Goal: Task Accomplishment & Management: Use online tool/utility

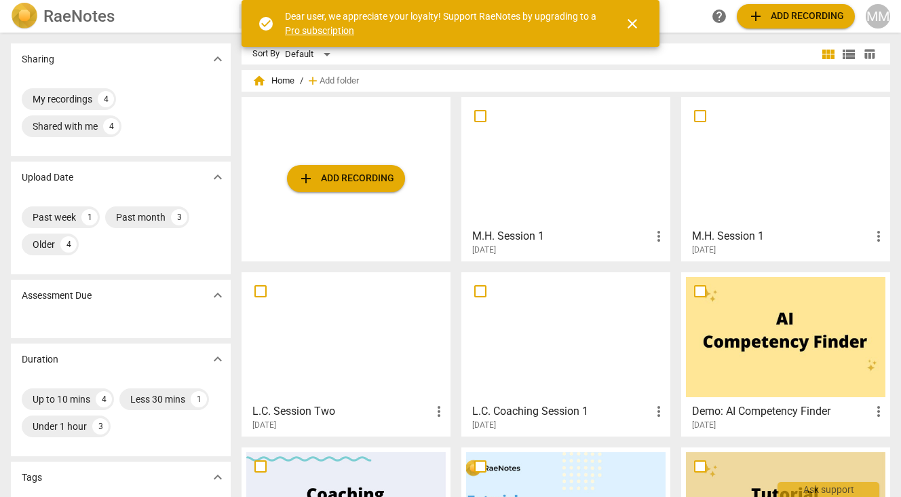
click at [345, 178] on span "add Add recording" at bounding box center [346, 178] width 96 height 16
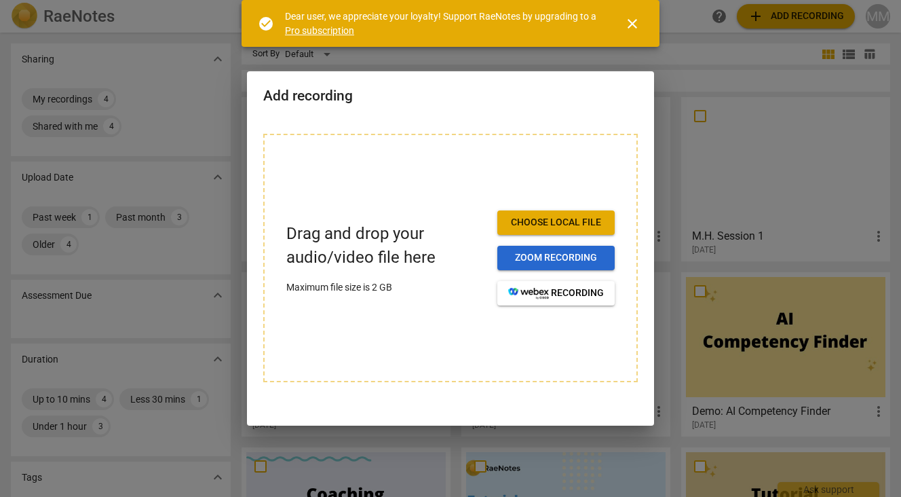
click at [525, 252] on span "Zoom recording" at bounding box center [556, 258] width 96 height 14
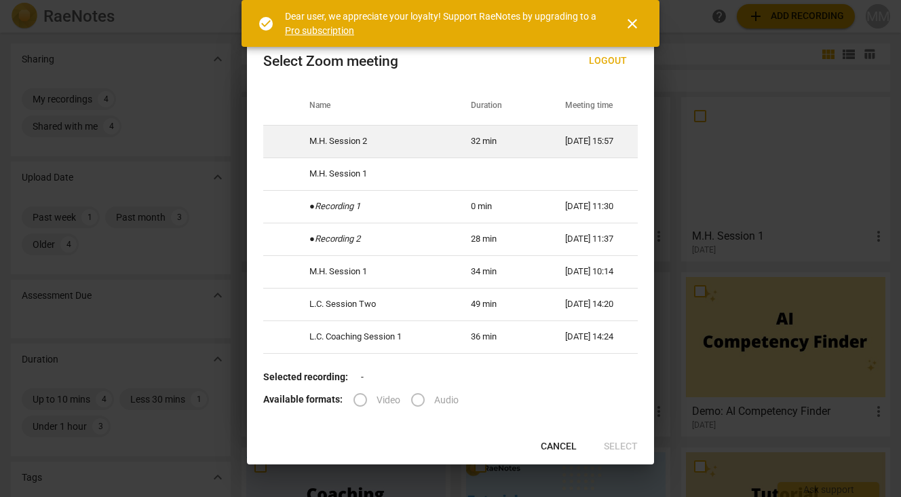
click at [424, 138] on td "M.H. Session 2" at bounding box center [374, 141] width 162 height 33
radio input "true"
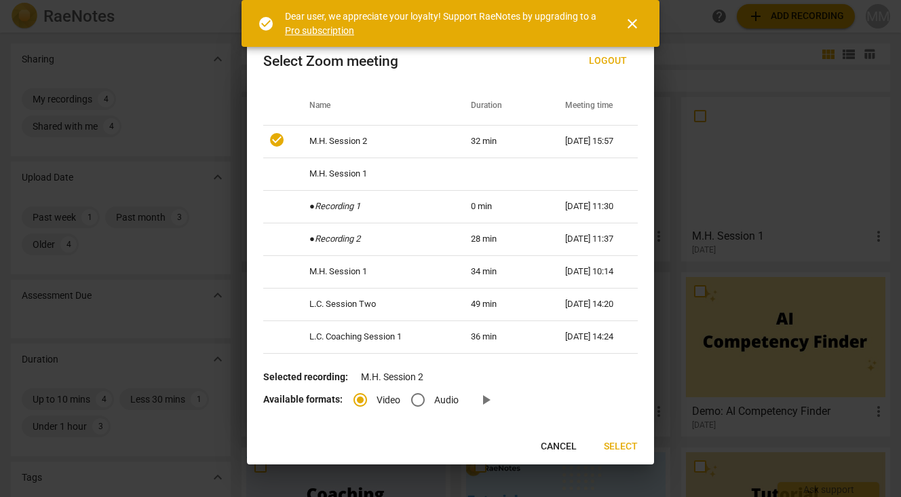
click at [622, 439] on button "Select" at bounding box center [621, 446] width 56 height 24
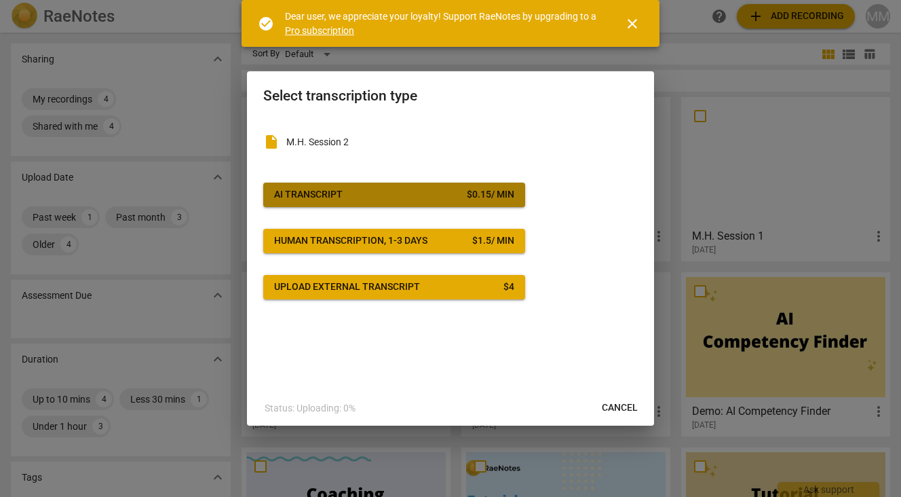
click at [456, 195] on span "AI Transcript $ 0.15 / min" at bounding box center [394, 195] width 240 height 14
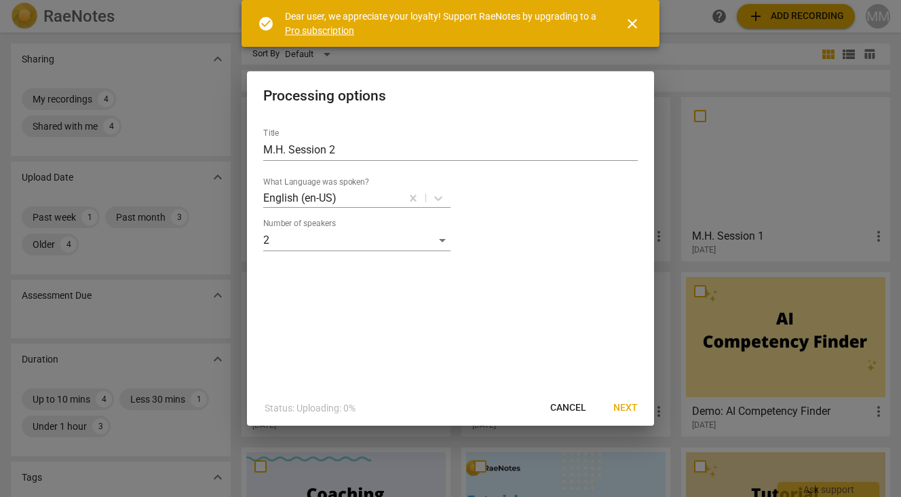
click at [626, 407] on span "Next" at bounding box center [626, 408] width 24 height 14
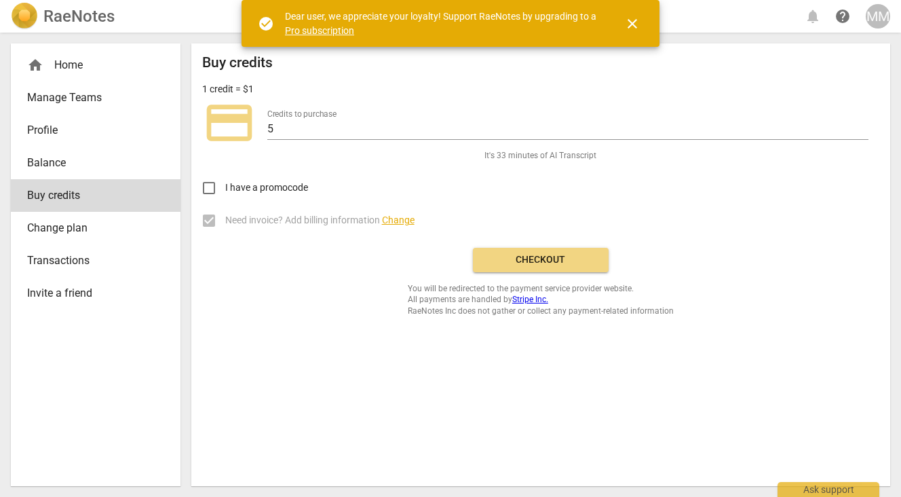
click at [310, 29] on link "Pro subscription" at bounding box center [319, 30] width 69 height 11
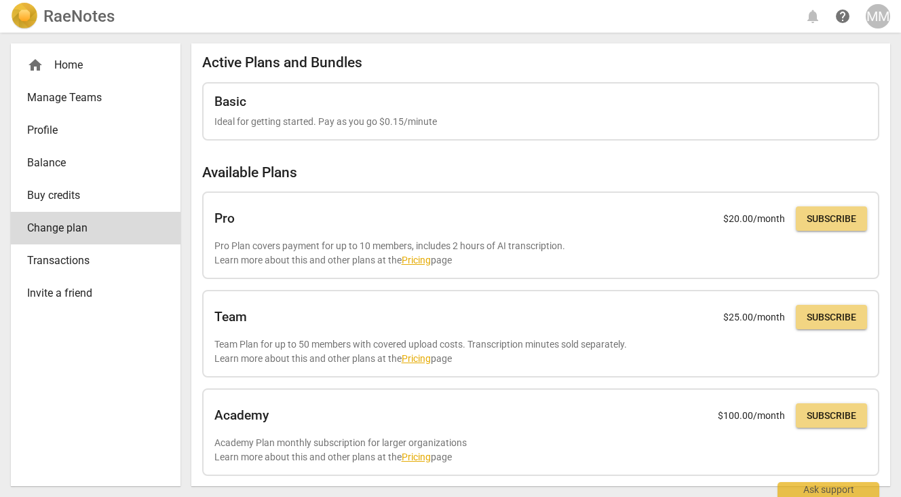
click at [81, 70] on div "home Home" at bounding box center [90, 65] width 126 height 16
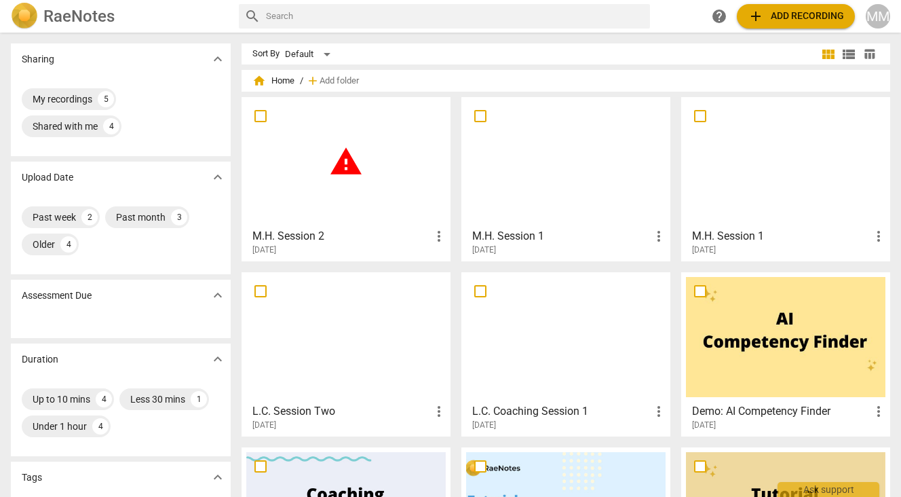
click at [390, 179] on div "warning" at bounding box center [346, 162] width 200 height 120
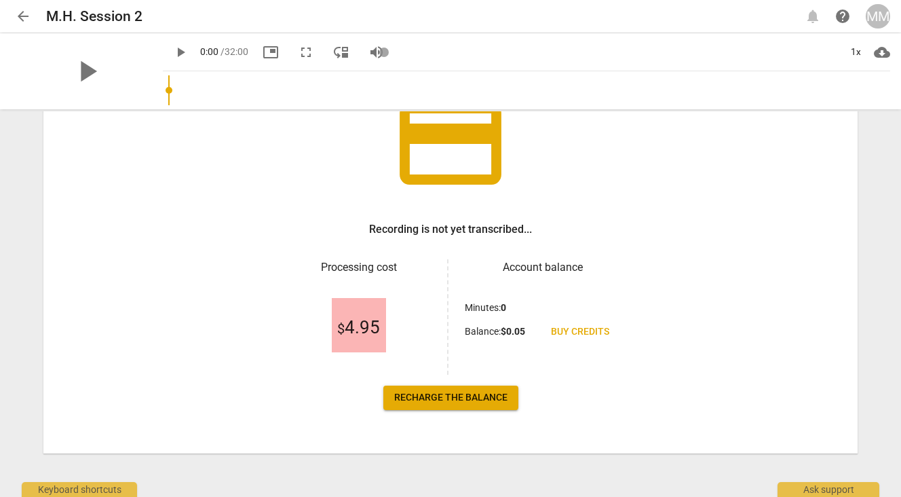
scroll to position [115, 0]
click at [485, 396] on span "Recharge the balance" at bounding box center [450, 398] width 113 height 14
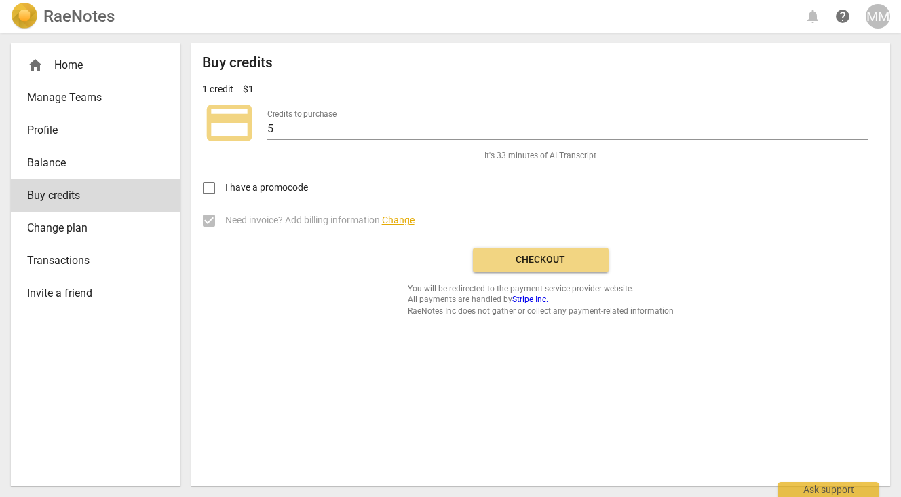
click at [537, 260] on span "Checkout" at bounding box center [541, 260] width 114 height 14
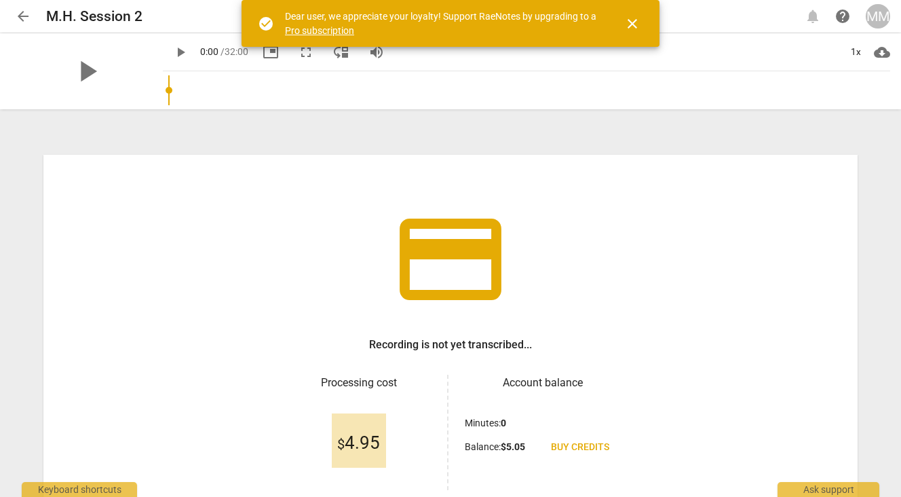
click at [634, 23] on span "close" at bounding box center [632, 24] width 16 height 16
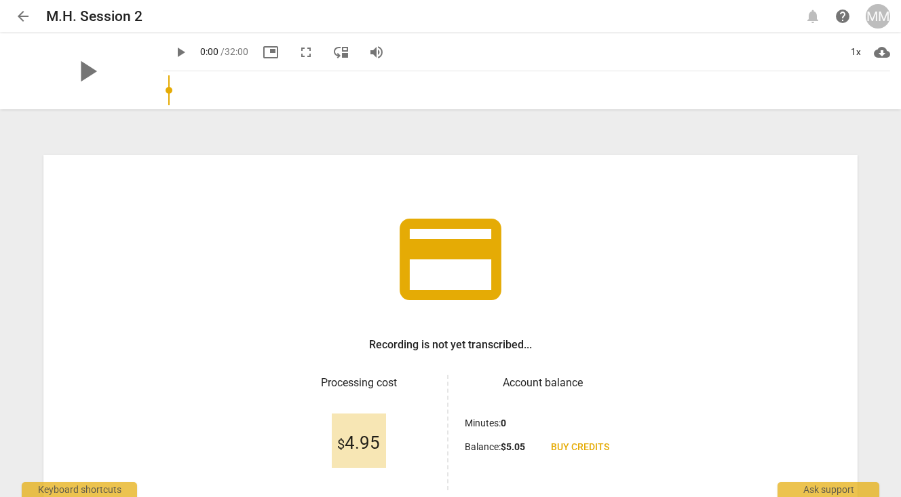
click at [22, 10] on span "arrow_back" at bounding box center [23, 16] width 16 height 16
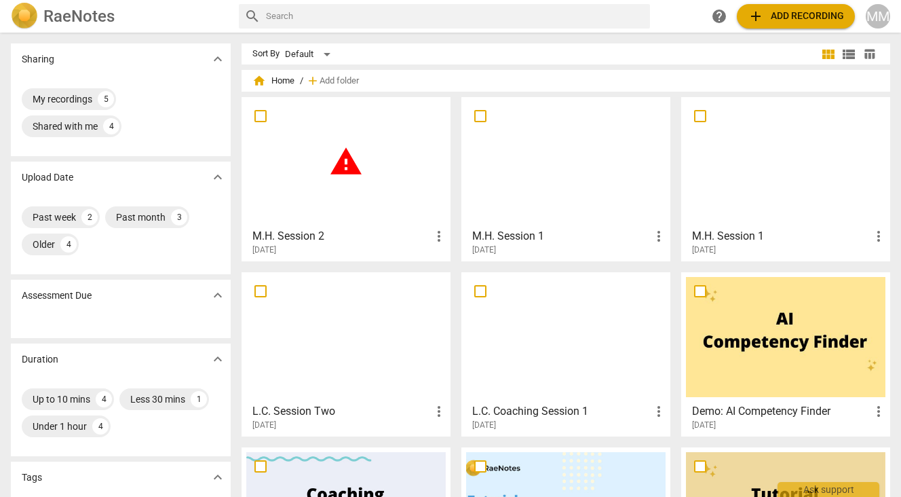
click at [344, 164] on span "warning" at bounding box center [346, 162] width 34 height 34
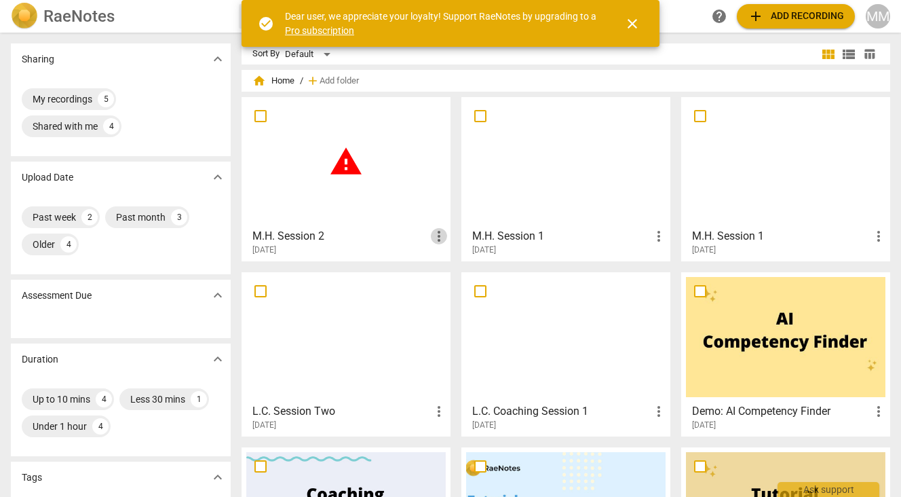
click at [438, 238] on span "more_vert" at bounding box center [439, 236] width 16 height 16
click at [380, 202] on div at bounding box center [450, 248] width 901 height 497
click at [343, 149] on span "warning" at bounding box center [346, 162] width 34 height 34
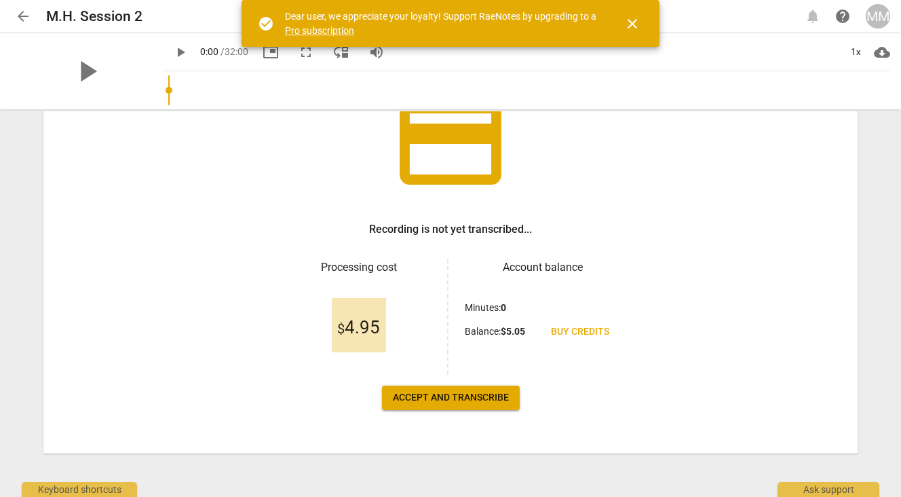
click at [415, 402] on span "Accept and transcribe" at bounding box center [451, 398] width 116 height 14
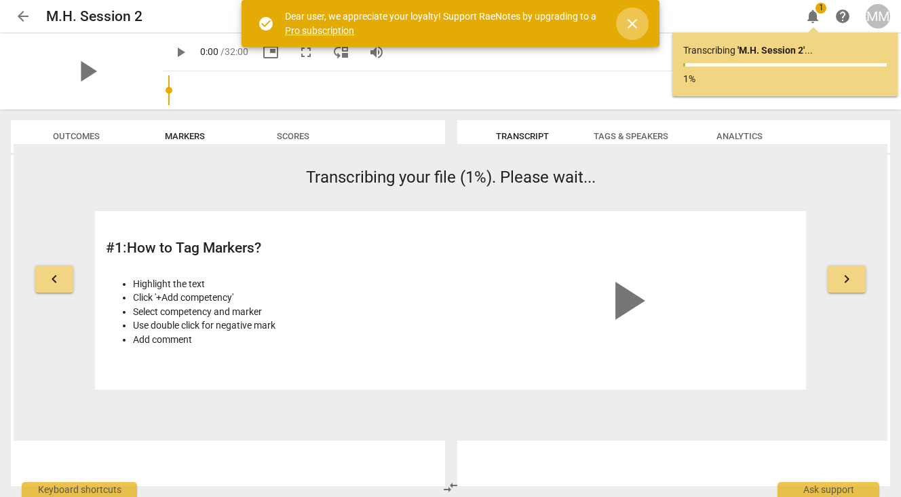
click at [629, 18] on span "close" at bounding box center [632, 24] width 16 height 16
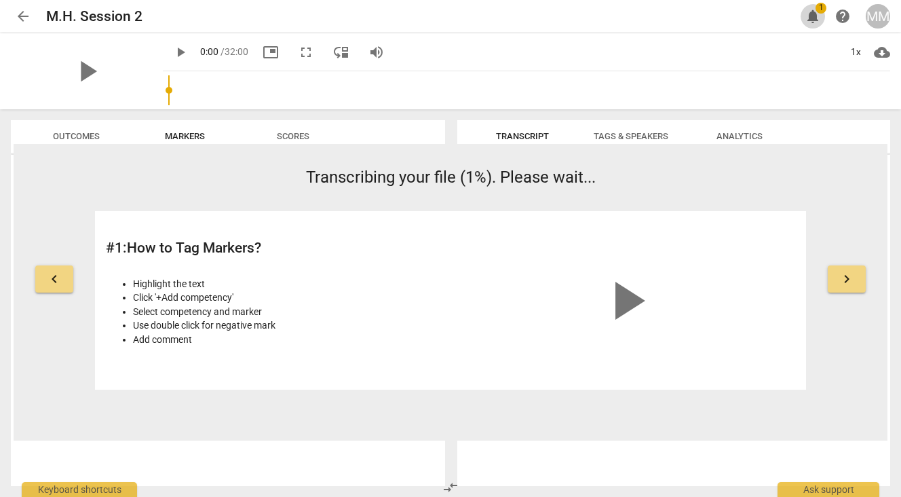
click at [810, 7] on button "notifications 1" at bounding box center [813, 16] width 24 height 24
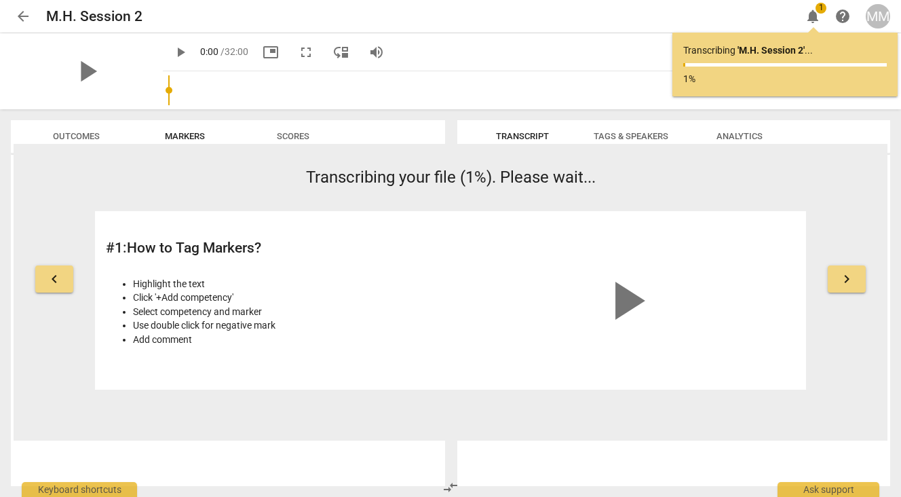
click at [624, 136] on span "Tags & Speakers" at bounding box center [631, 136] width 75 height 10
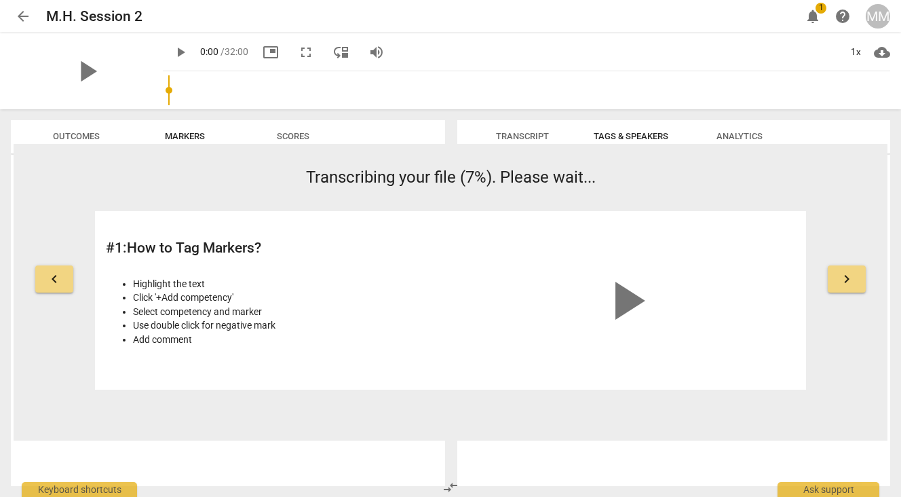
click at [625, 137] on span "Tags & Speakers" at bounding box center [631, 136] width 75 height 10
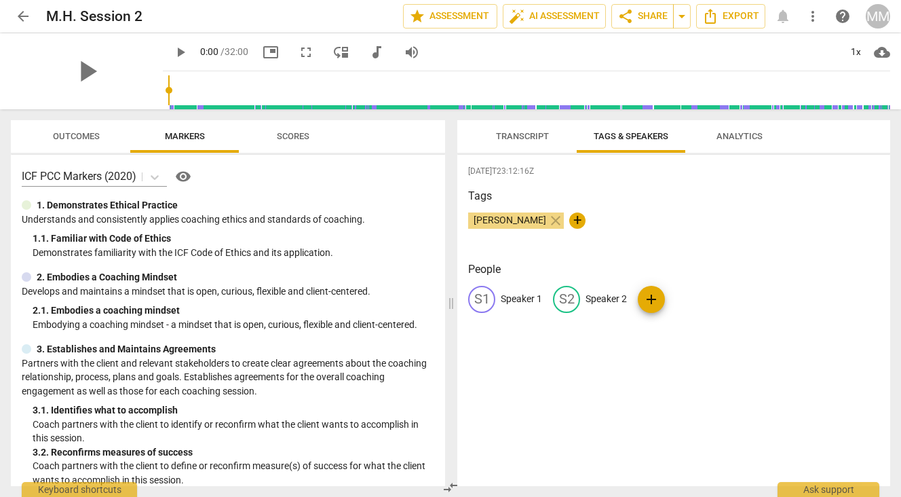
click at [514, 296] on p "Speaker 1" at bounding box center [521, 299] width 41 height 14
click at [489, 182] on div "[DATE]T23:12:16Z Tags [PERSON_NAME] close + People edit Speaker 1 delete S2 Spe…" at bounding box center [673, 320] width 433 height 331
click at [506, 137] on span "Transcript" at bounding box center [522, 136] width 53 height 10
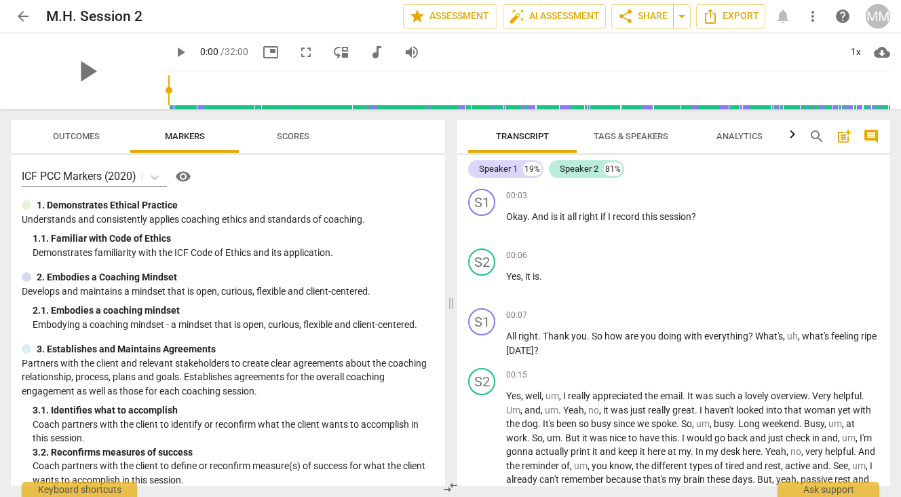
click at [614, 133] on span "Tags & Speakers" at bounding box center [631, 136] width 75 height 10
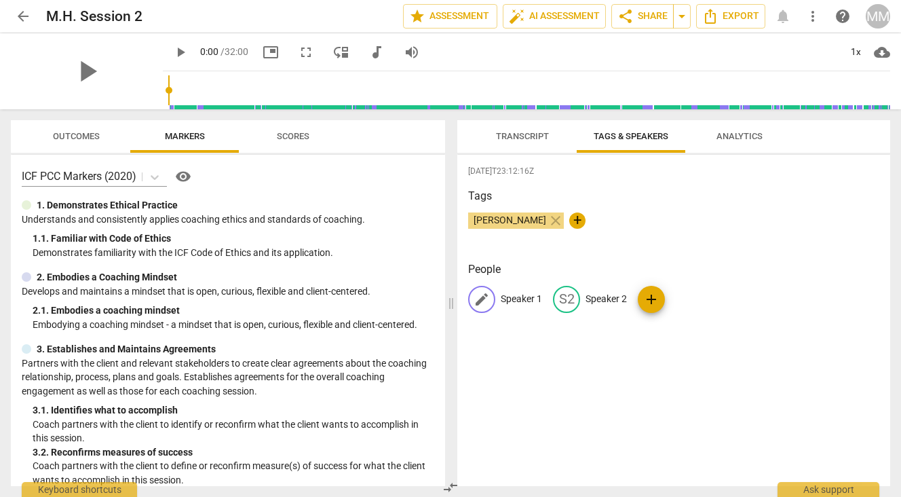
click at [518, 295] on p "Speaker 1" at bounding box center [521, 299] width 41 height 14
type input "[PERSON_NAME] (Coach)"
click at [696, 295] on p "Speaker 2" at bounding box center [694, 299] width 41 height 14
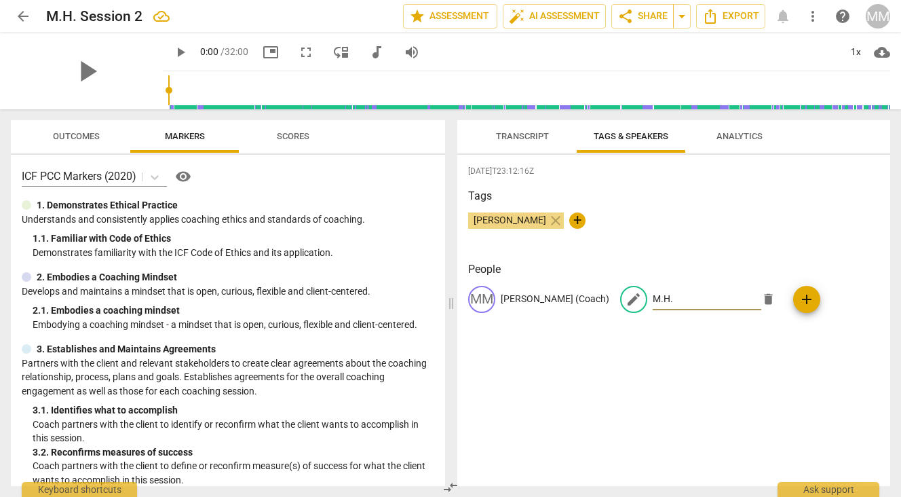
type input "M.H."
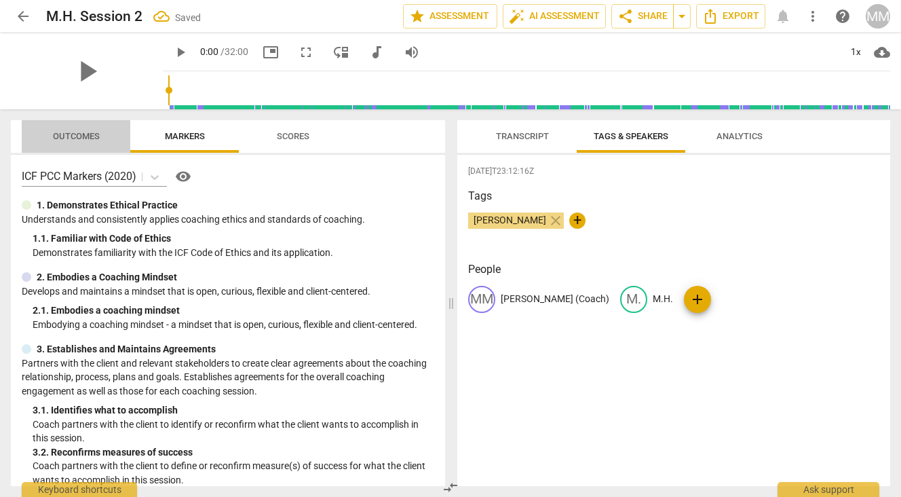
click at [52, 150] on button "Outcomes" at bounding box center [76, 136] width 109 height 33
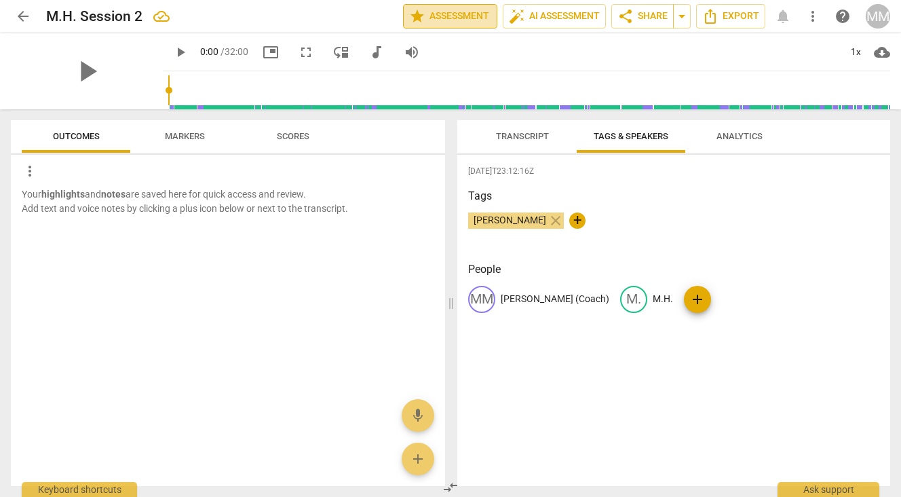
click at [460, 18] on span "star Assessment" at bounding box center [450, 16] width 82 height 16
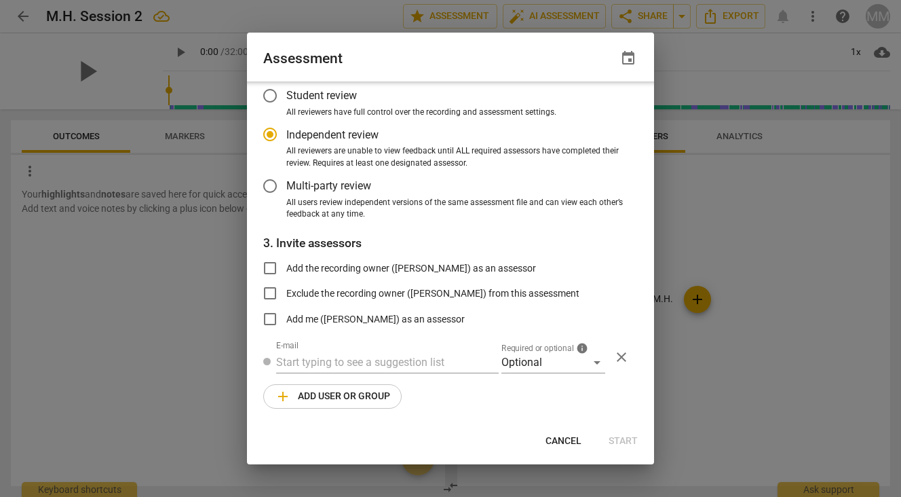
scroll to position [77, 0]
click at [690, 194] on div at bounding box center [450, 248] width 901 height 497
radio input "false"
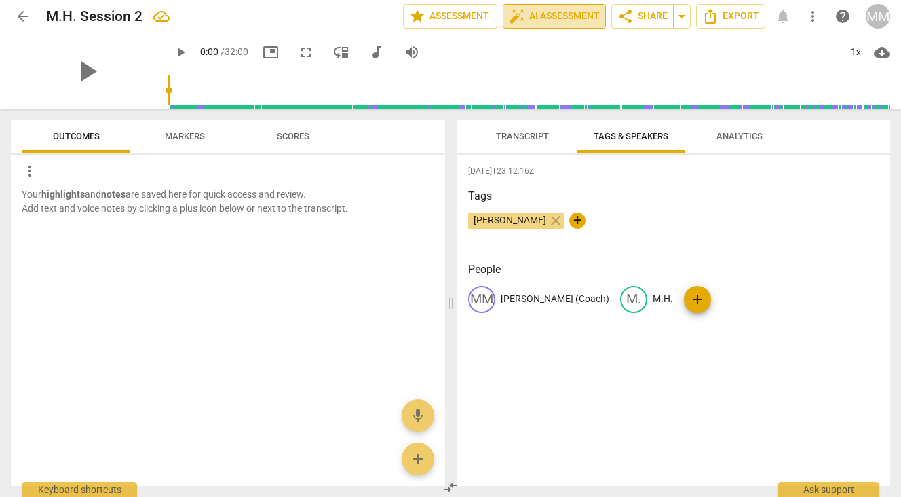
click at [532, 16] on span "auto_fix_high AI Assessment" at bounding box center [554, 16] width 91 height 16
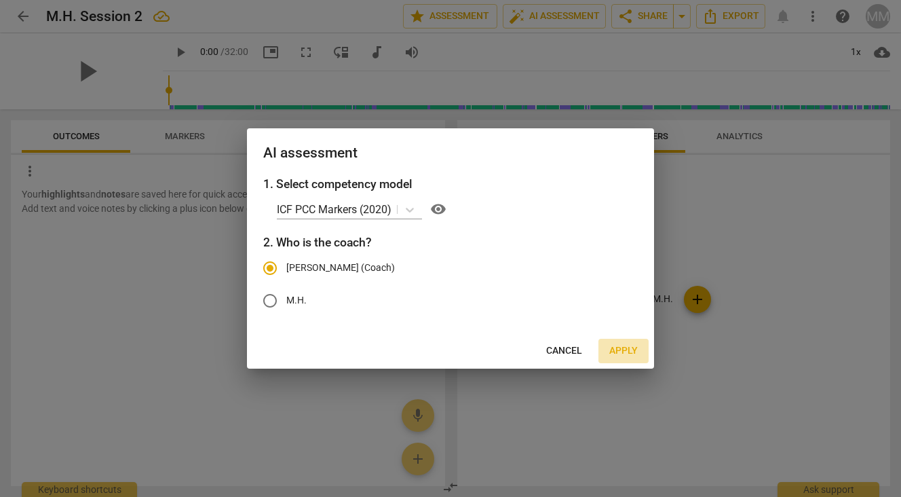
click at [622, 348] on span "Apply" at bounding box center [624, 351] width 29 height 14
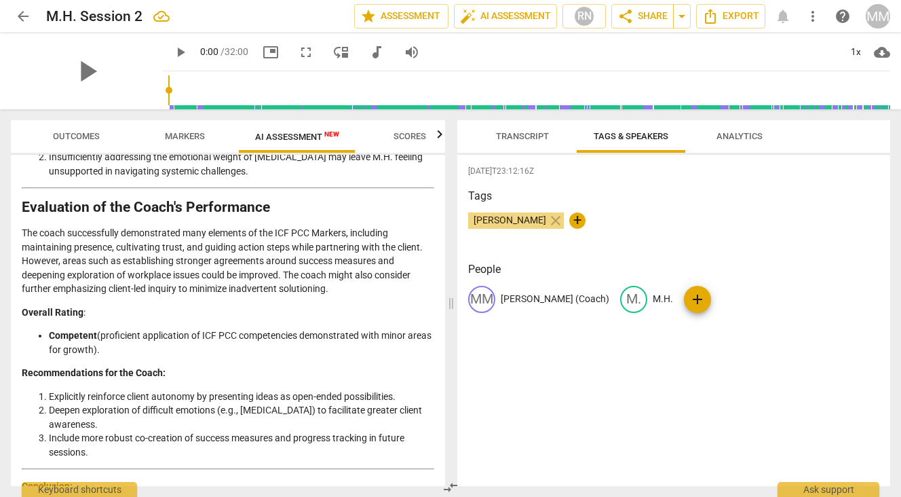
scroll to position [2864, 0]
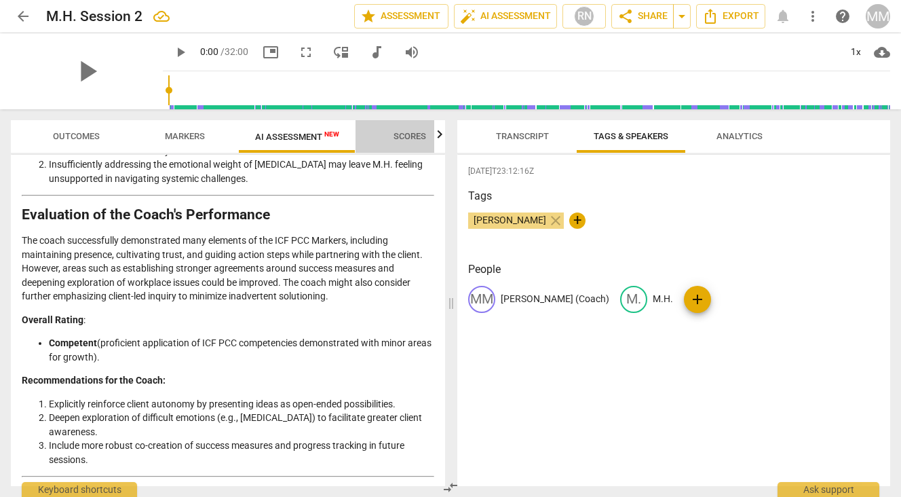
click at [405, 136] on span "Scores" at bounding box center [410, 136] width 33 height 10
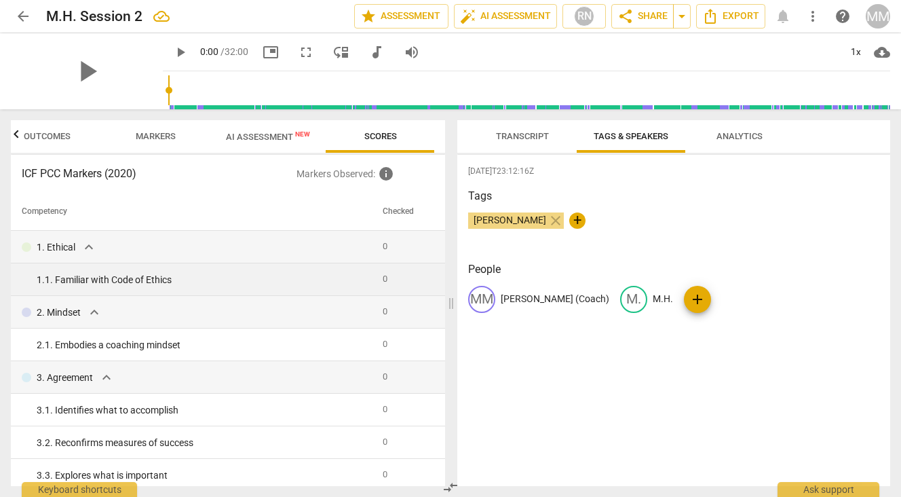
scroll to position [0, 0]
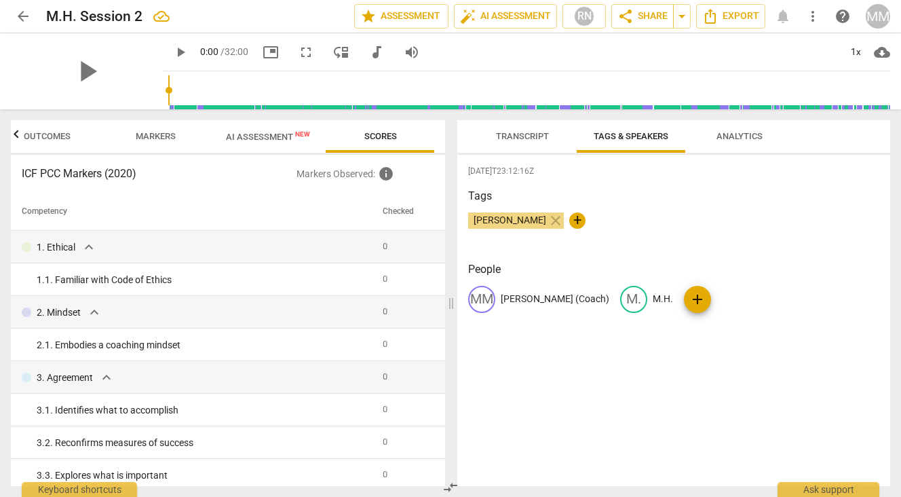
click at [521, 138] on span "Transcript" at bounding box center [522, 136] width 53 height 10
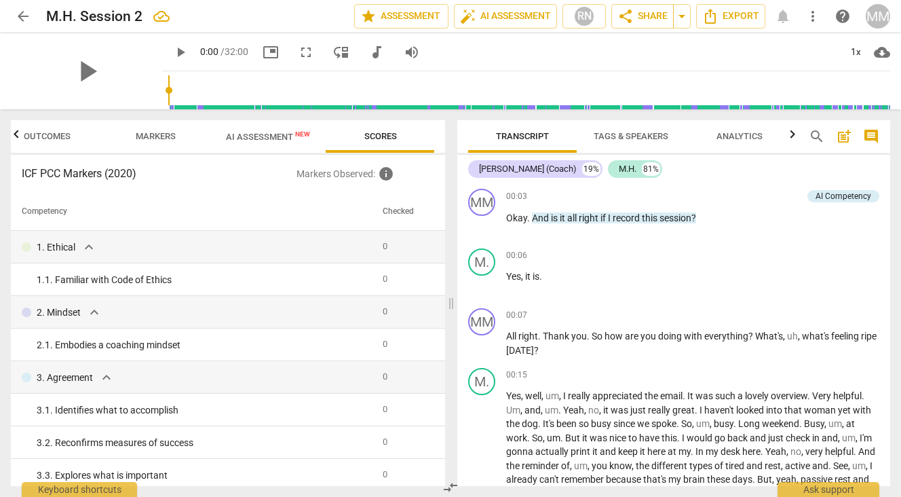
click at [726, 1] on div "arrow_back M.H. Session 2 edit star Assessment auto_fix_high AI Assessment RN s…" at bounding box center [451, 16] width 880 height 33
click at [726, 3] on div "arrow_back M.H. Session 2 edit star Assessment auto_fix_high AI Assessment RN s…" at bounding box center [451, 16] width 880 height 33
click at [725, 12] on span "Export" at bounding box center [730, 16] width 57 height 16
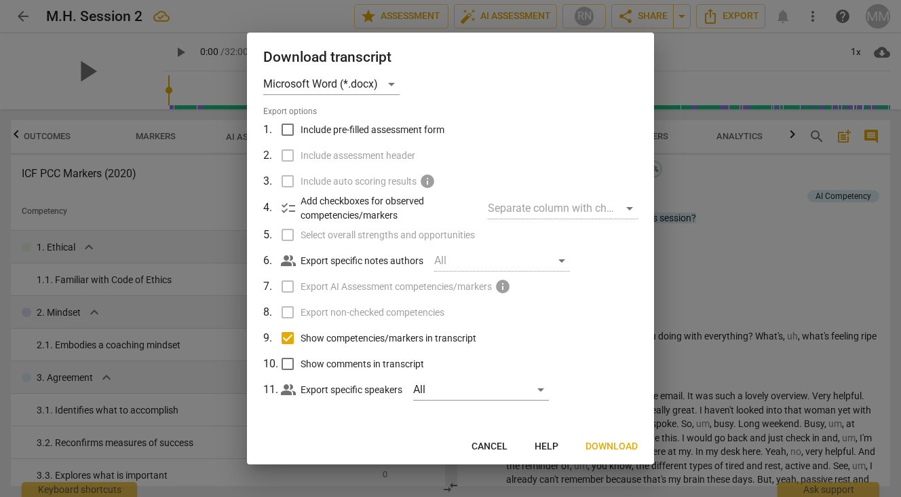
scroll to position [16, 0]
click at [593, 440] on span "Download" at bounding box center [612, 447] width 52 height 14
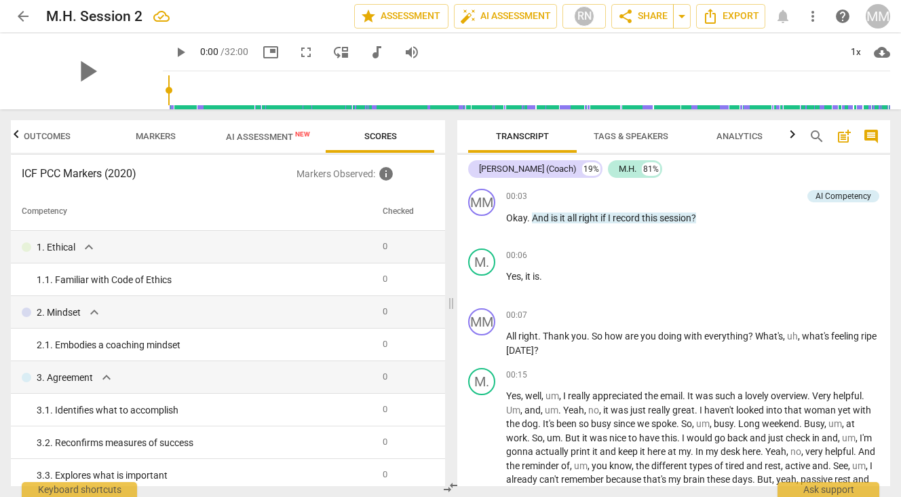
click at [735, 134] on span "Analytics" at bounding box center [740, 136] width 46 height 10
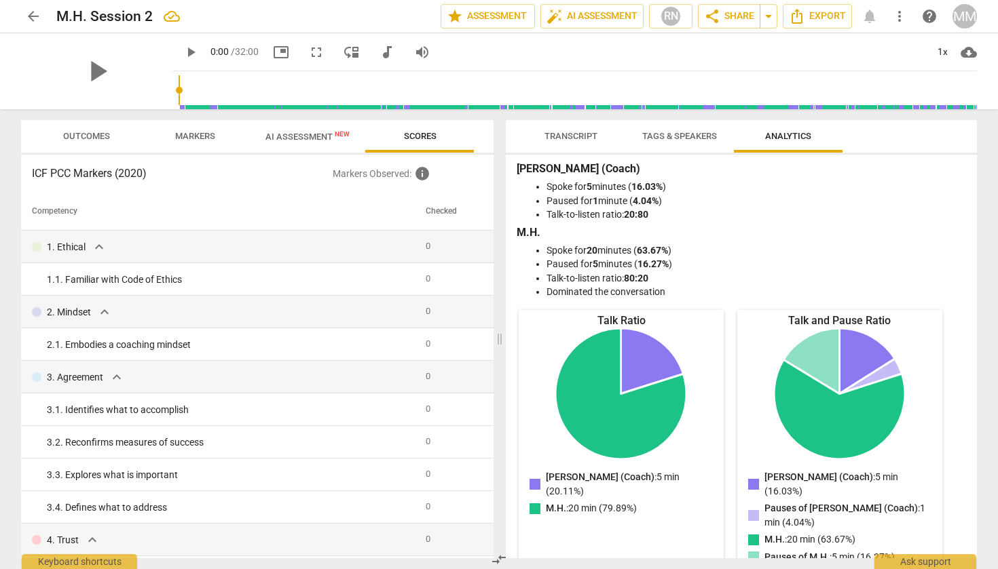
scroll to position [0, 0]
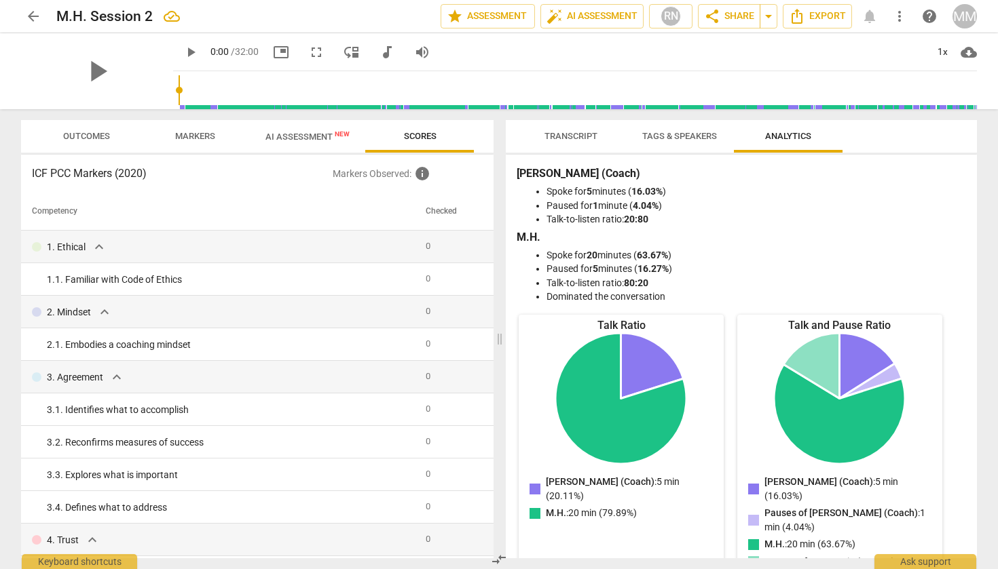
click at [901, 440] on div "[PERSON_NAME] (Coach) Spoke for 5 minutes ( 16.03% ) Paused for 1 minute ( 4.04…" at bounding box center [741, 357] width 471 height 404
click at [104, 138] on span "Outcomes" at bounding box center [86, 136] width 47 height 10
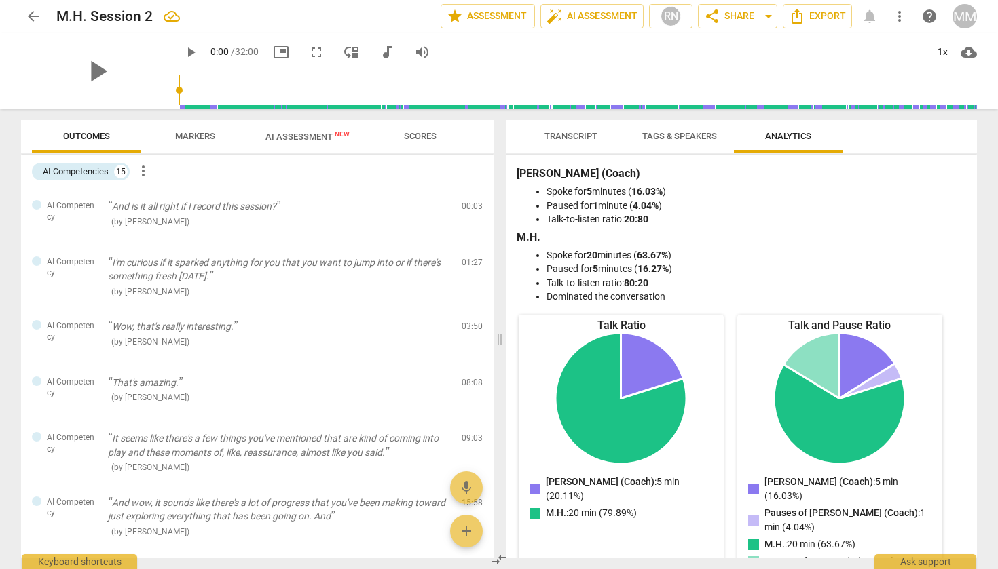
click at [300, 137] on span "AI Assessment New" at bounding box center [307, 137] width 84 height 10
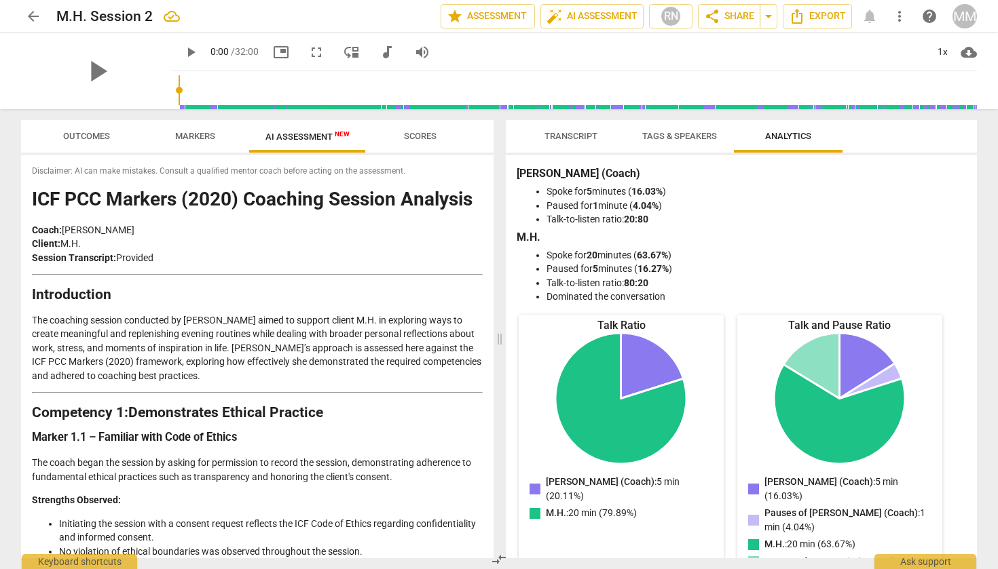
click at [233, 244] on p "Coach: [PERSON_NAME] Client: M.H. Session Transcript: Provided" at bounding box center [257, 244] width 451 height 42
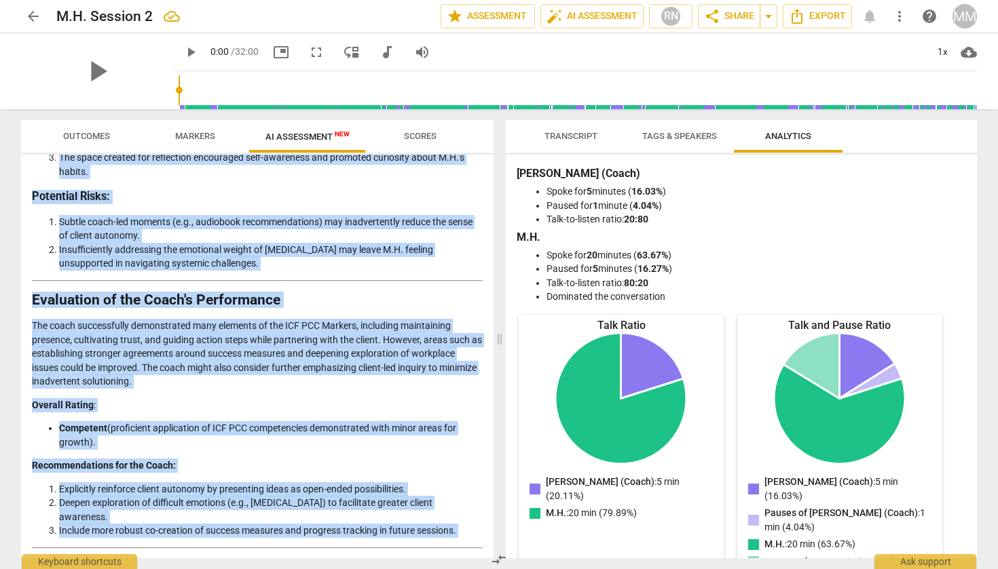
scroll to position [2699, 0]
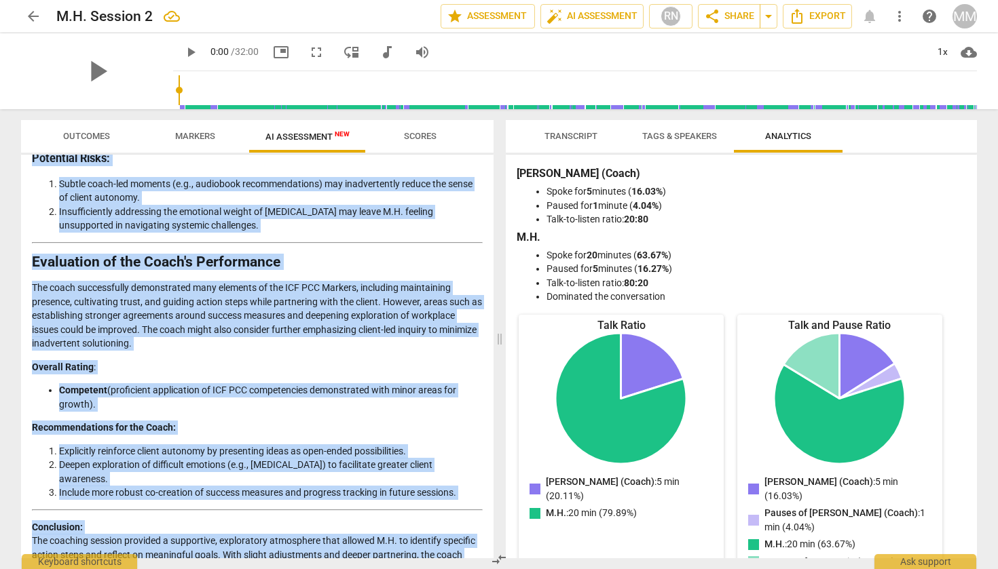
drag, startPoint x: 31, startPoint y: 177, endPoint x: 191, endPoint y: 569, distance: 423.1
click at [191, 496] on div "Outcomes Markers AI Assessment New Scores Disclaimer: AI can make mistakes. Con…" at bounding box center [254, 339] width 489 height 460
copy div "LOR IPS Dolorsi (5986) Ametcons Adipisc Elitsedd Eiusm: Tem Incid Utlabo: E.D. …"
click at [106, 143] on span "Outcomes" at bounding box center [86, 137] width 79 height 18
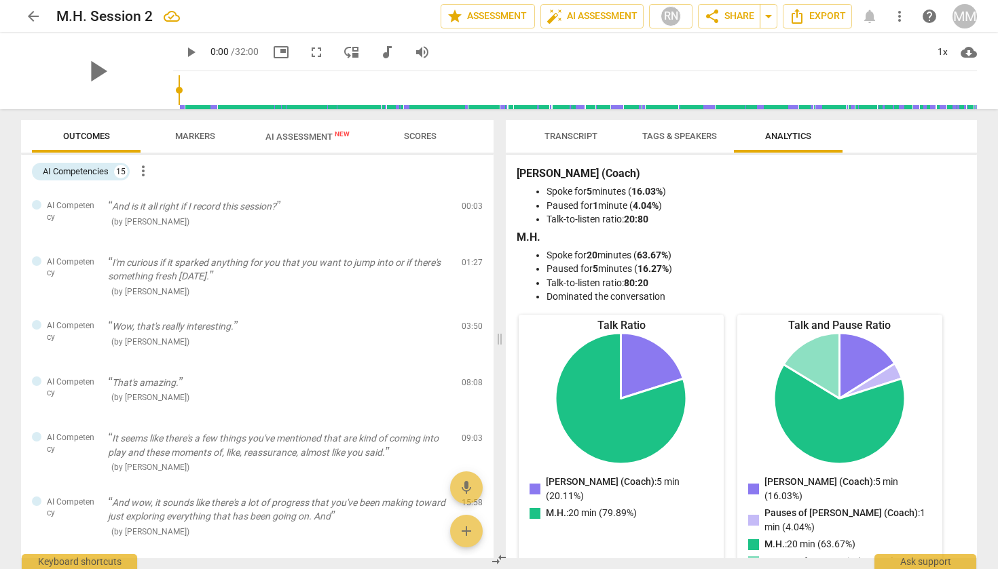
scroll to position [0, 0]
click at [145, 174] on span "more_vert" at bounding box center [143, 171] width 16 height 16
click at [92, 168] on div at bounding box center [499, 284] width 998 height 569
click at [92, 168] on div "AI Competencies" at bounding box center [76, 172] width 66 height 14
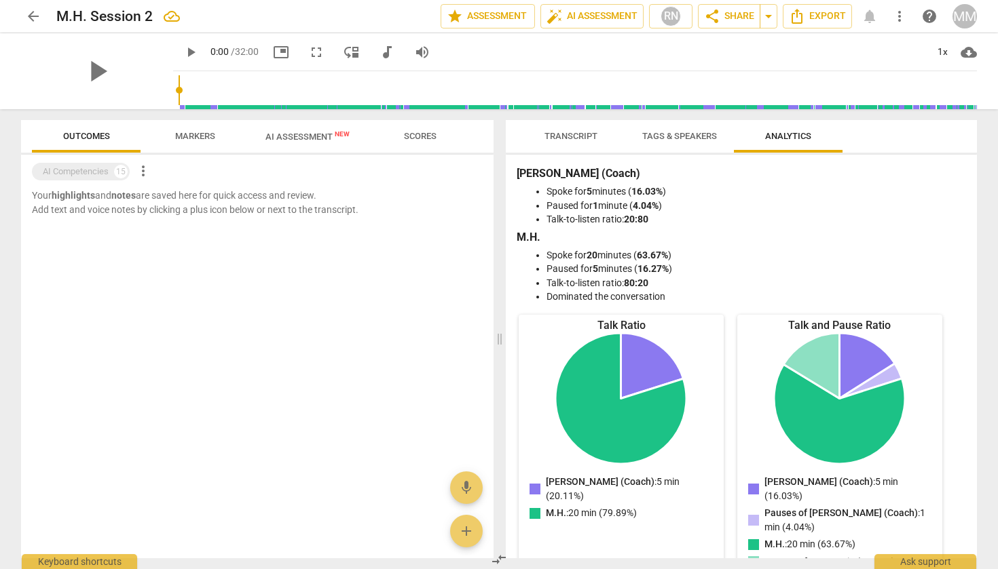
click at [92, 168] on div "AI Competencies" at bounding box center [76, 172] width 66 height 14
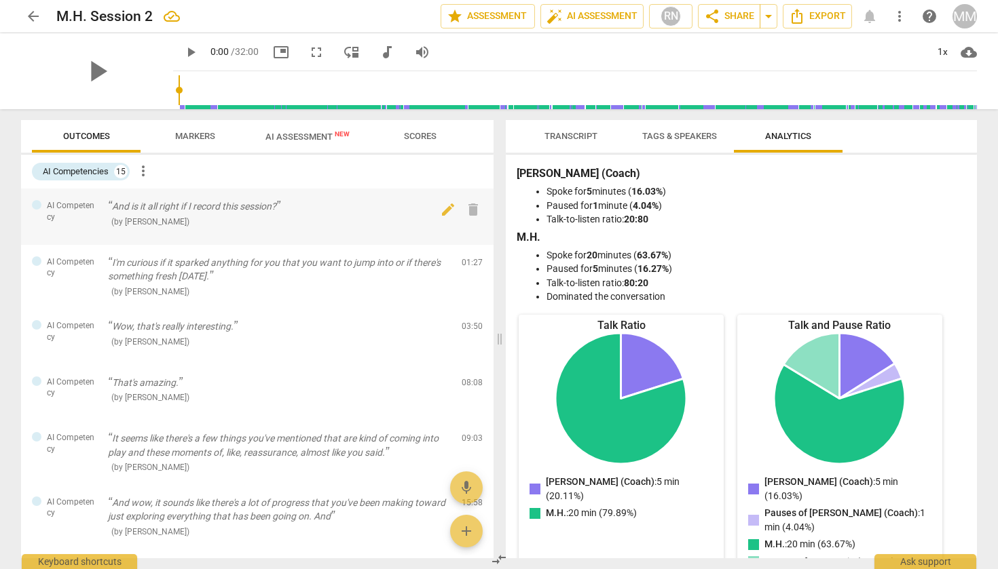
click at [73, 208] on span "AI Competency" at bounding box center [72, 211] width 50 height 22
click at [41, 208] on div "AI Competency" at bounding box center [64, 211] width 65 height 22
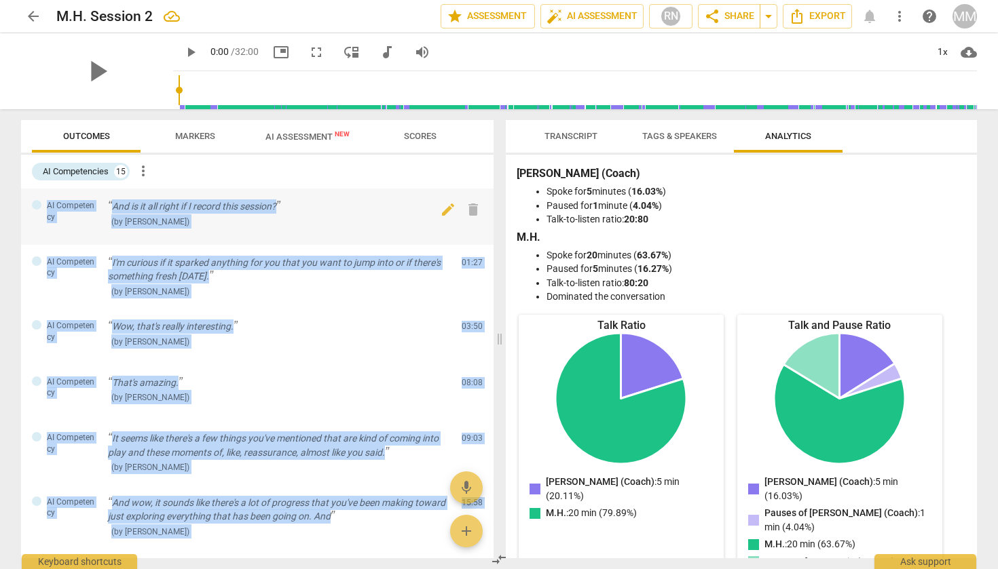
drag, startPoint x: 200, startPoint y: 493, endPoint x: 33, endPoint y: 203, distance: 334.8
click at [33, 203] on div "AI Competency And is it all right if I record this session? ( by [PERSON_NAME] …" at bounding box center [257, 374] width 472 height 370
copy div "AI Competency And is it all right if I record this session? ( by [PERSON_NAME] …"
click at [194, 139] on span "Markers" at bounding box center [195, 136] width 40 height 10
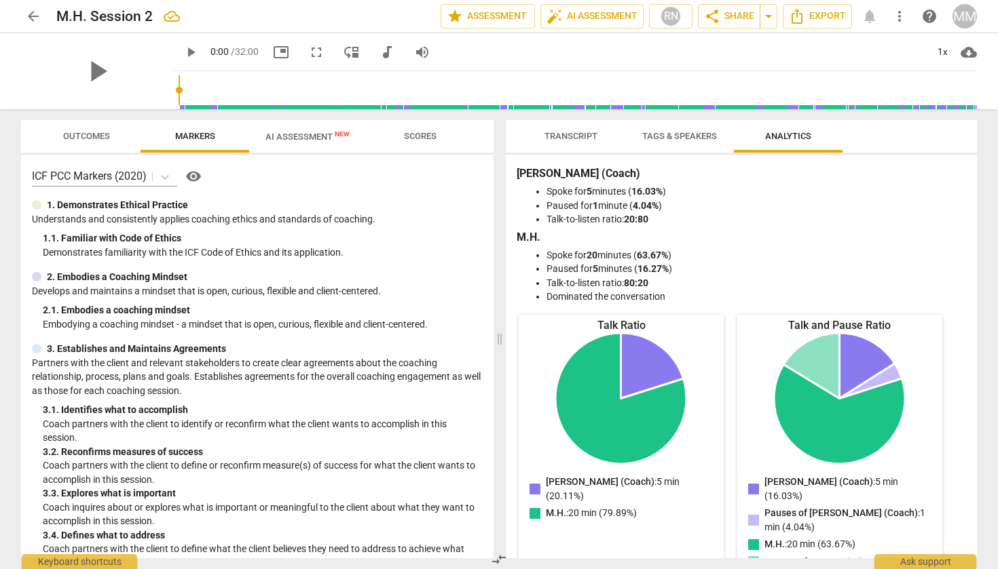
click at [316, 130] on span "AI Assessment New" at bounding box center [307, 136] width 117 height 20
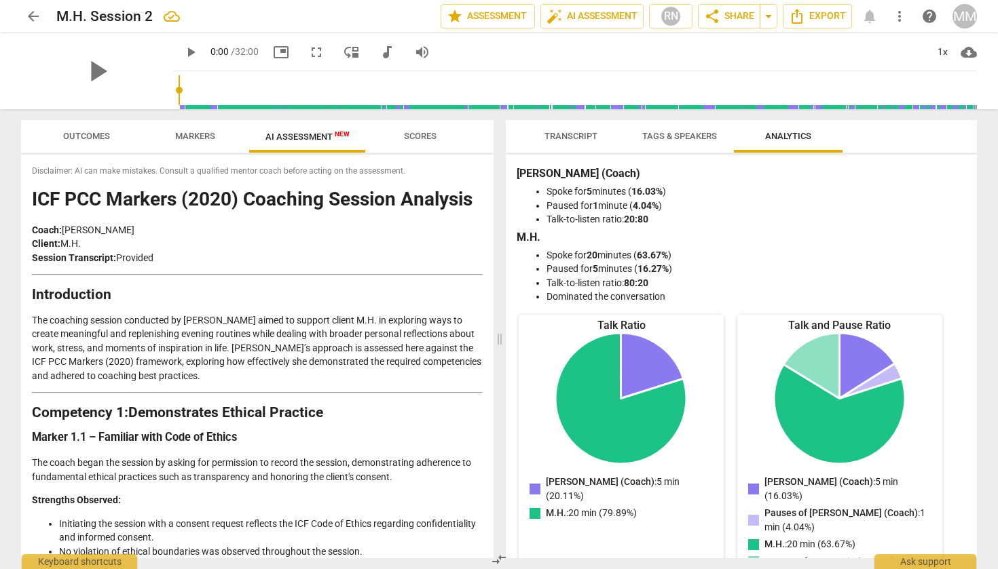
click at [901, 14] on div "MM" at bounding box center [964, 16] width 24 height 24
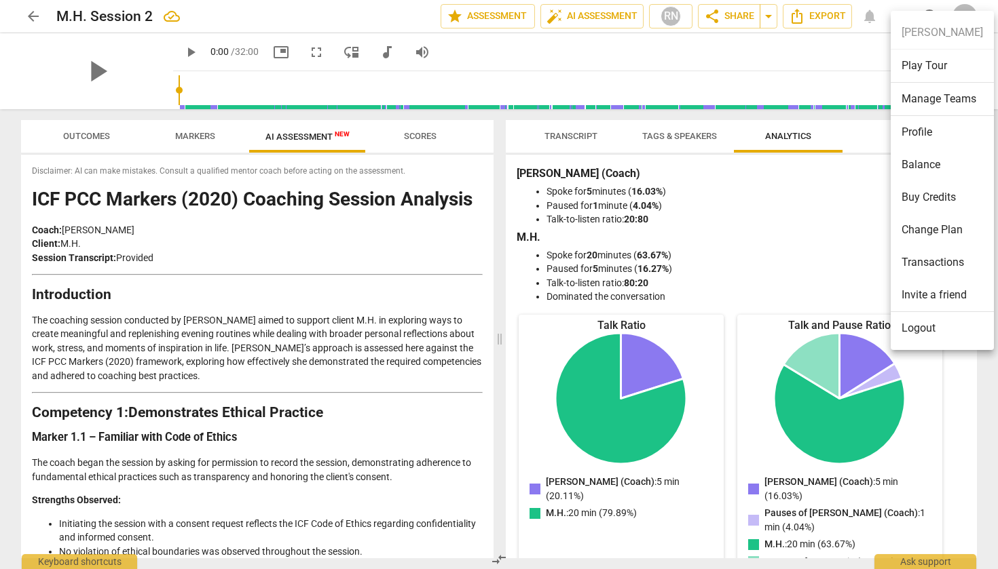
click at [901, 28] on ul "[PERSON_NAME] Play Tour Manage Teams Profile Balance Buy Credits Change Plan Tr…" at bounding box center [941, 180] width 103 height 339
click at [34, 16] on div at bounding box center [499, 284] width 998 height 569
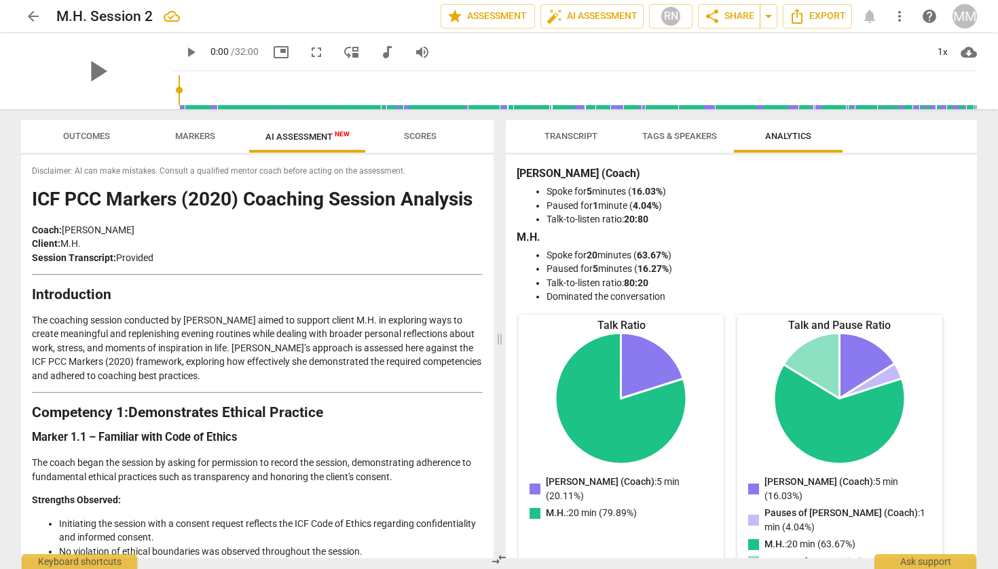
click at [31, 13] on span "arrow_back" at bounding box center [33, 16] width 16 height 16
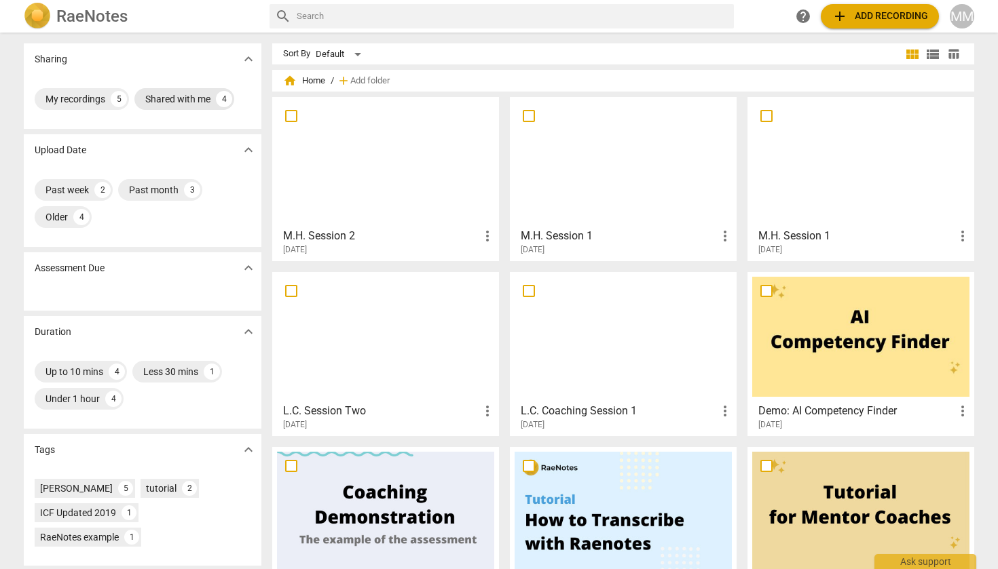
click at [185, 100] on div "Shared with me" at bounding box center [177, 99] width 65 height 14
click at [409, 201] on div at bounding box center [385, 162] width 217 height 120
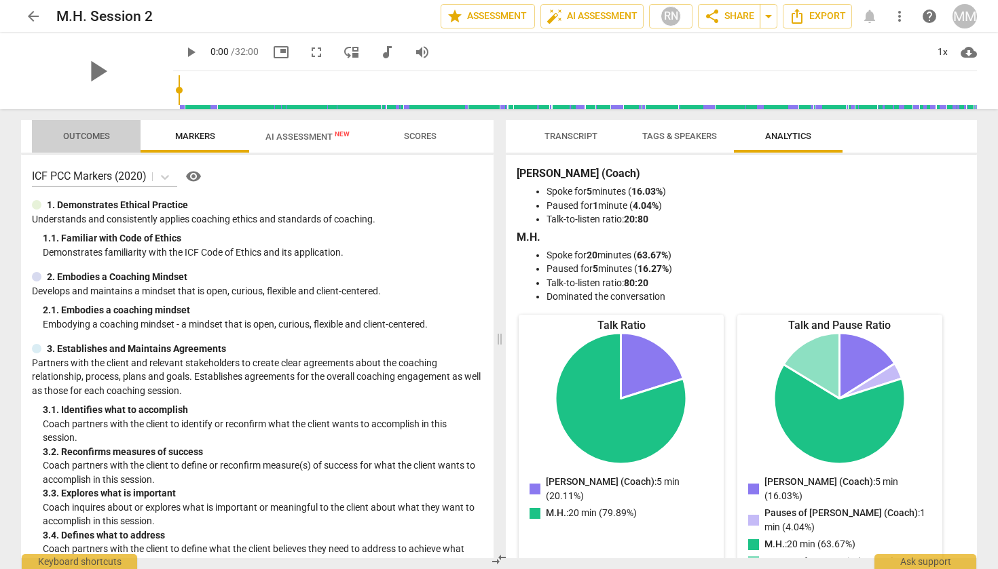
click at [83, 133] on span "Outcomes" at bounding box center [86, 136] width 47 height 10
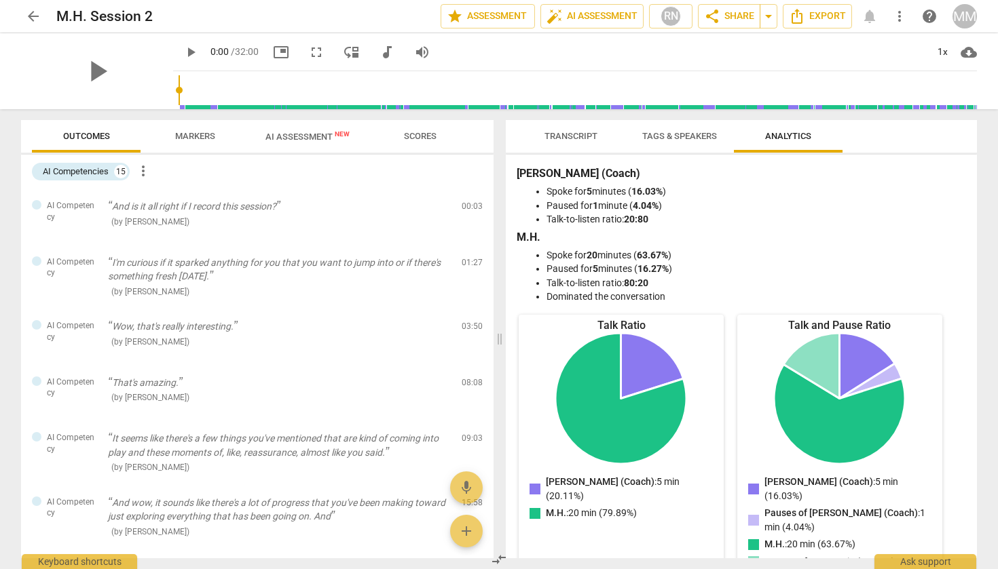
click at [297, 134] on span "AI Assessment New" at bounding box center [307, 137] width 84 height 10
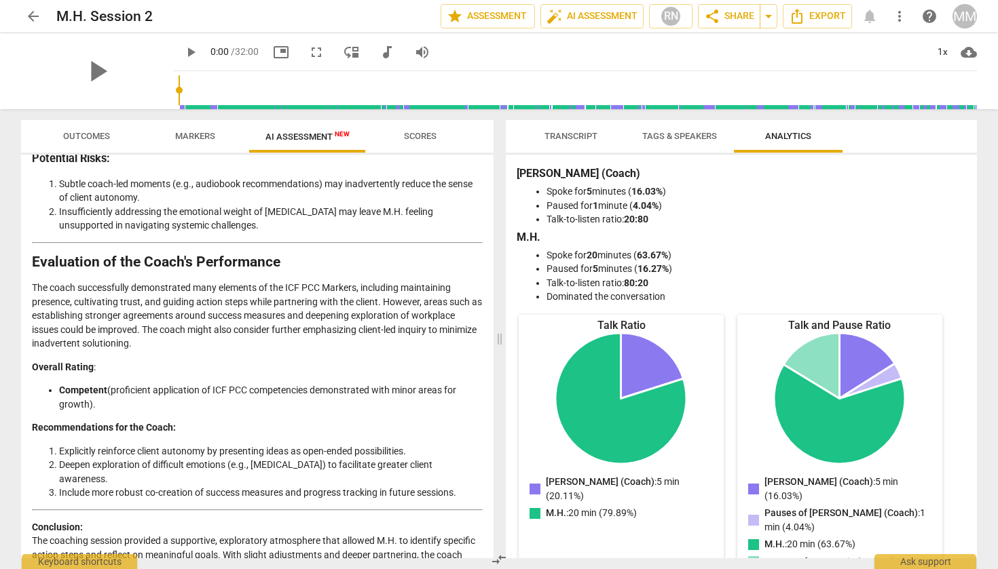
drag, startPoint x: 109, startPoint y: 377, endPoint x: 52, endPoint y: 358, distance: 59.5
click at [59, 383] on li "Competent (proficient application of ICF PCC competencies demonstrated with min…" at bounding box center [271, 397] width 424 height 28
